Goal: Information Seeking & Learning: Learn about a topic

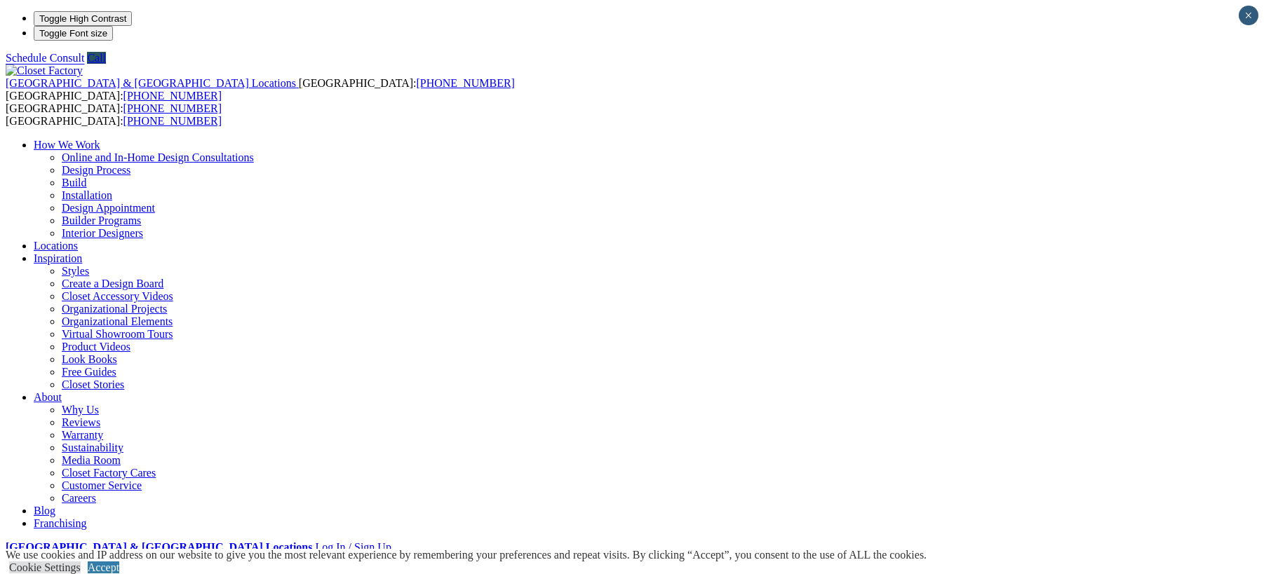
drag, startPoint x: 719, startPoint y: 237, endPoint x: 451, endPoint y: 240, distance: 267.9
copy em "[STREET_ADDRESS]"
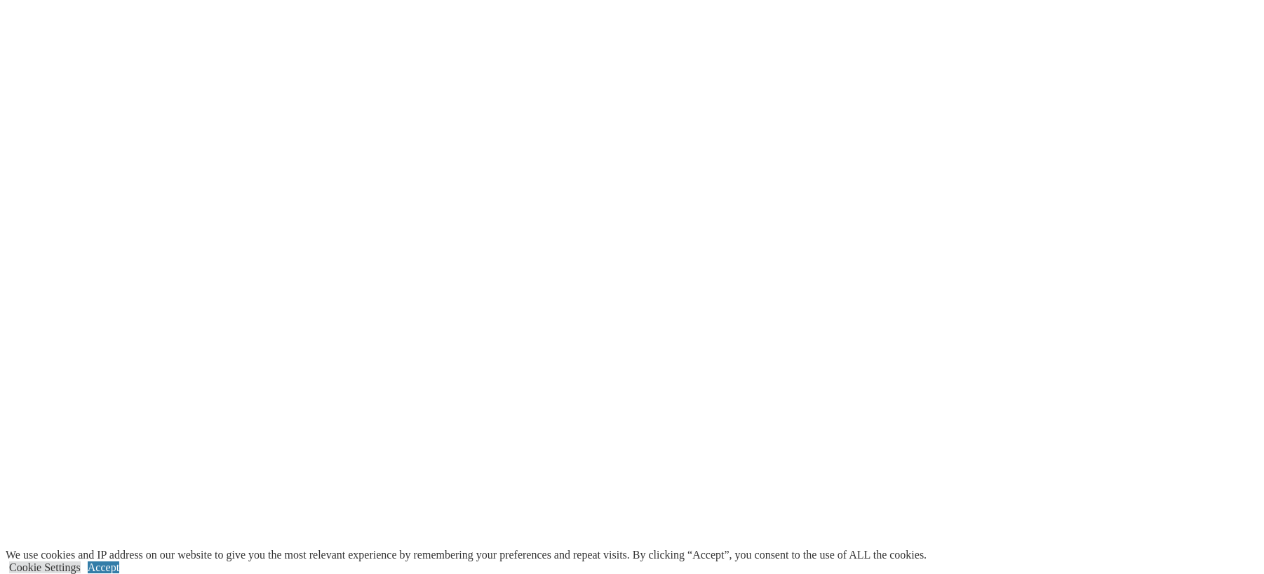
scroll to position [2885, 0]
